Goal: Task Accomplishment & Management: Use online tool/utility

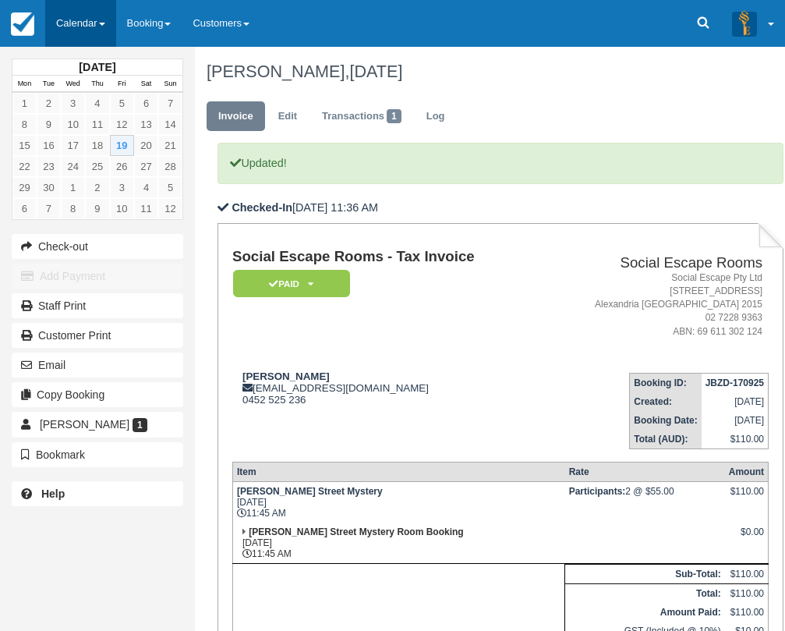
scroll to position [242, 0]
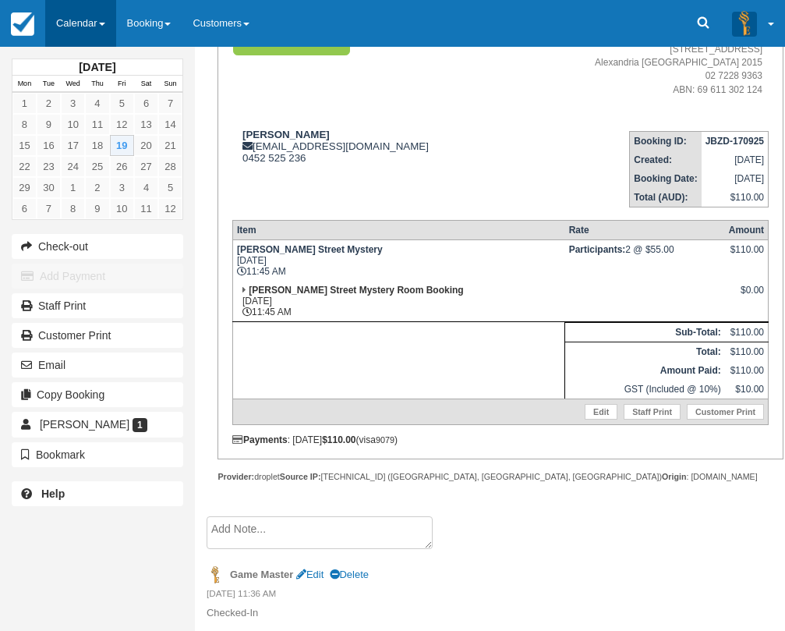
click at [80, 15] on link "Calendar" at bounding box center [80, 23] width 71 height 47
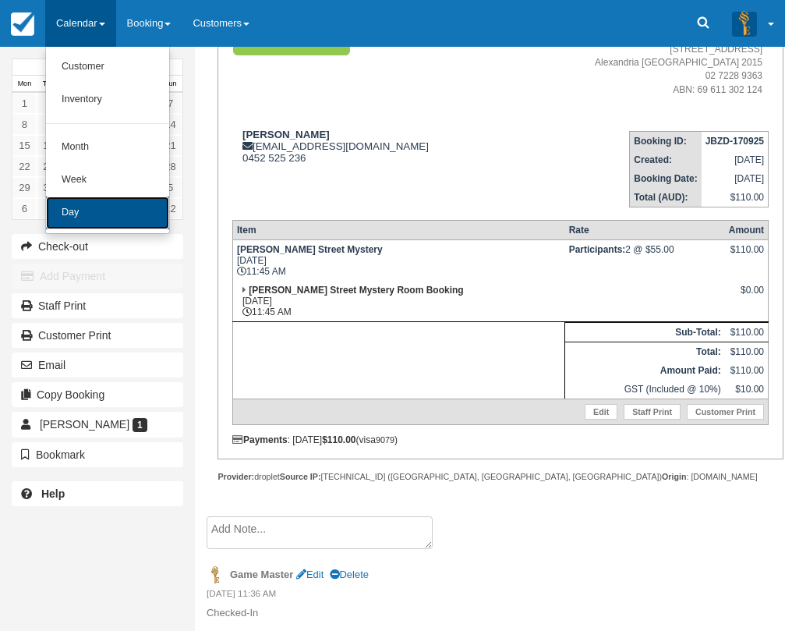
click at [127, 221] on link "Day" at bounding box center [107, 212] width 123 height 33
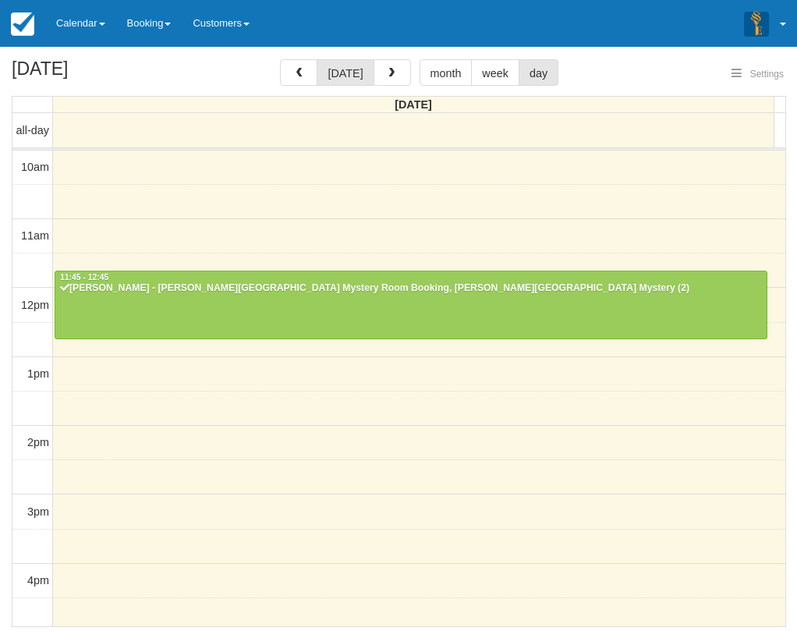
select select
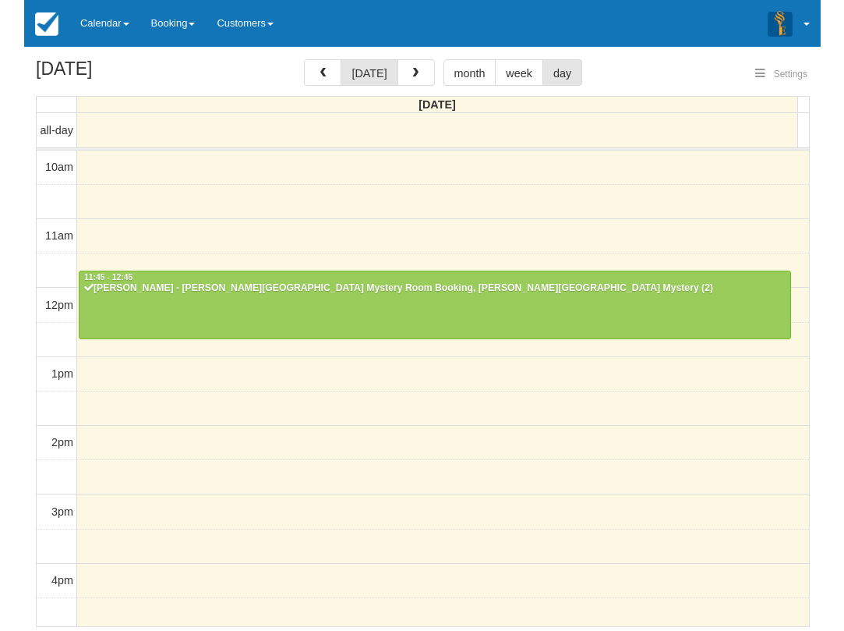
scroll to position [385, 0]
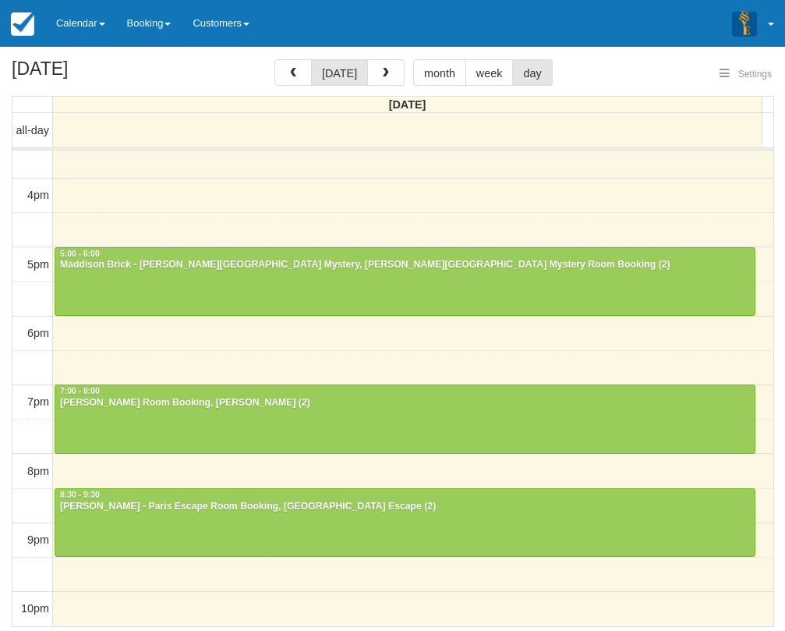
select select
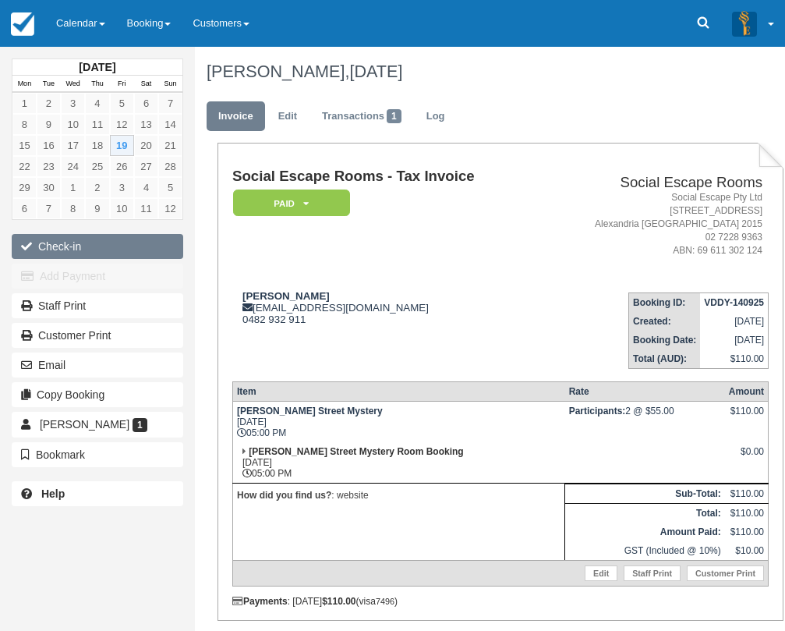
click at [90, 243] on button "Check-in" at bounding box center [98, 246] width 172 height 25
